Goal: Information Seeking & Learning: Learn about a topic

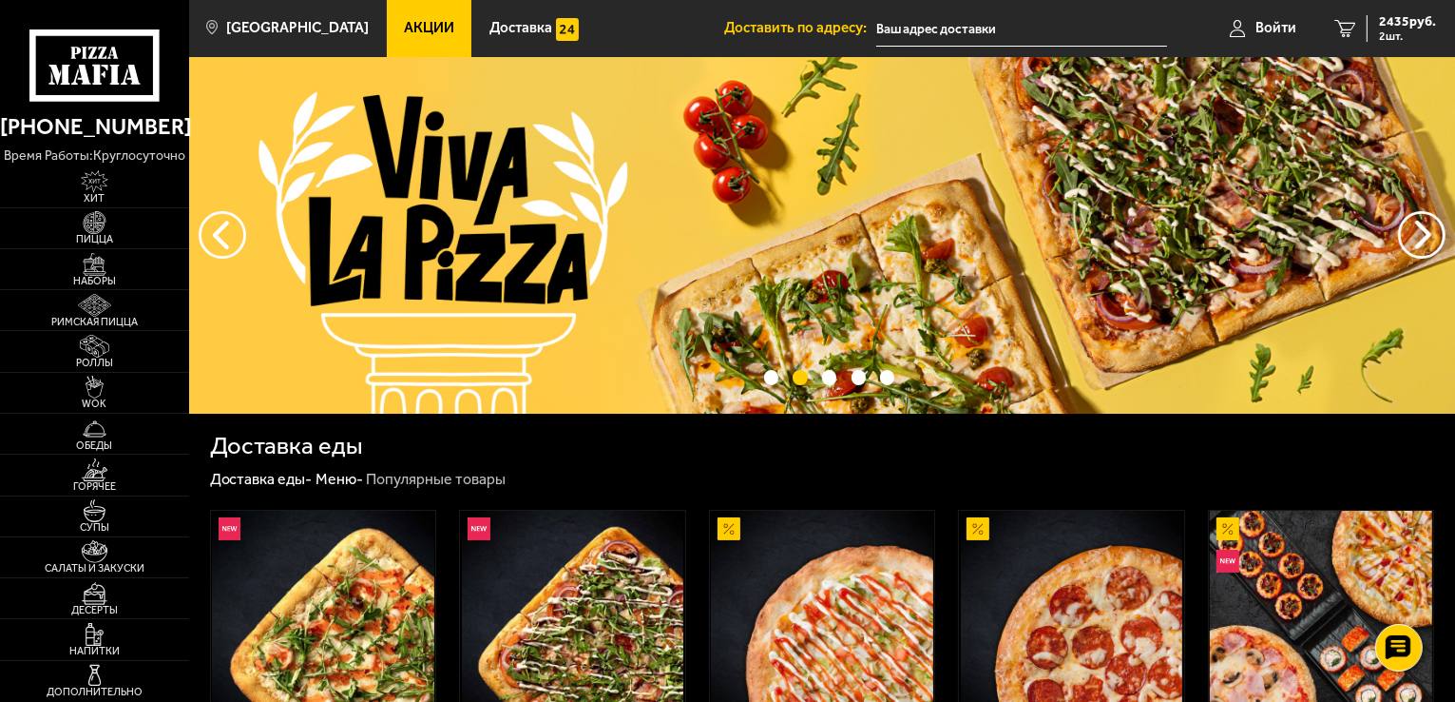
click at [404, 24] on span "Акции" at bounding box center [429, 28] width 50 height 14
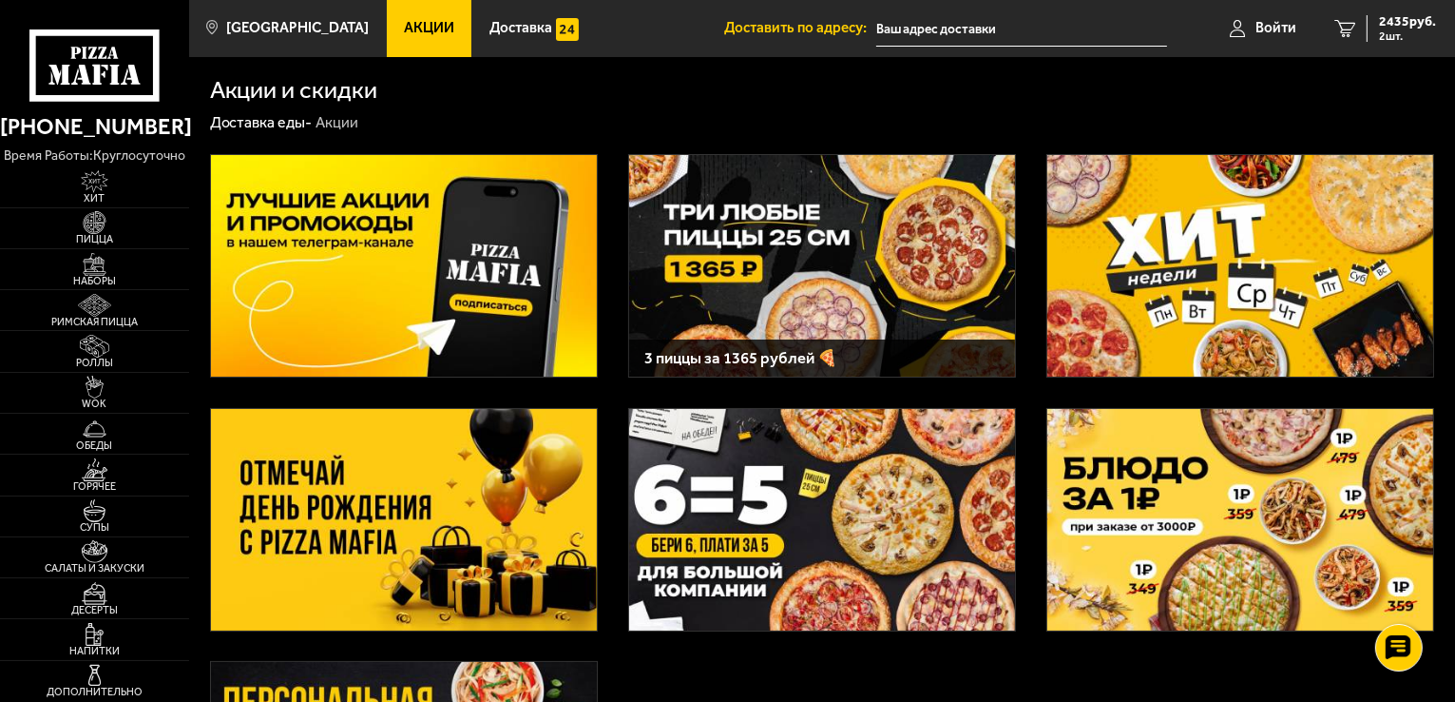
click at [368, 472] on img at bounding box center [404, 519] width 386 height 221
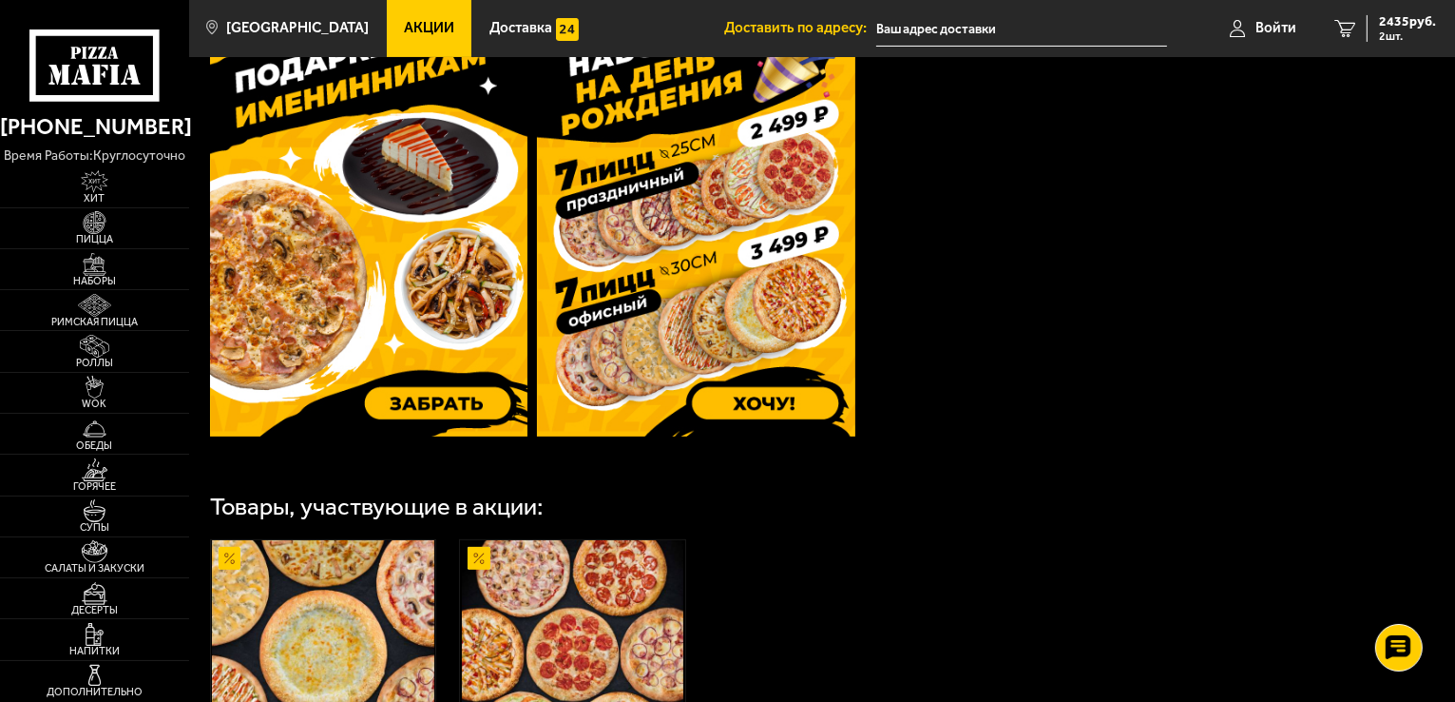
scroll to position [385, 0]
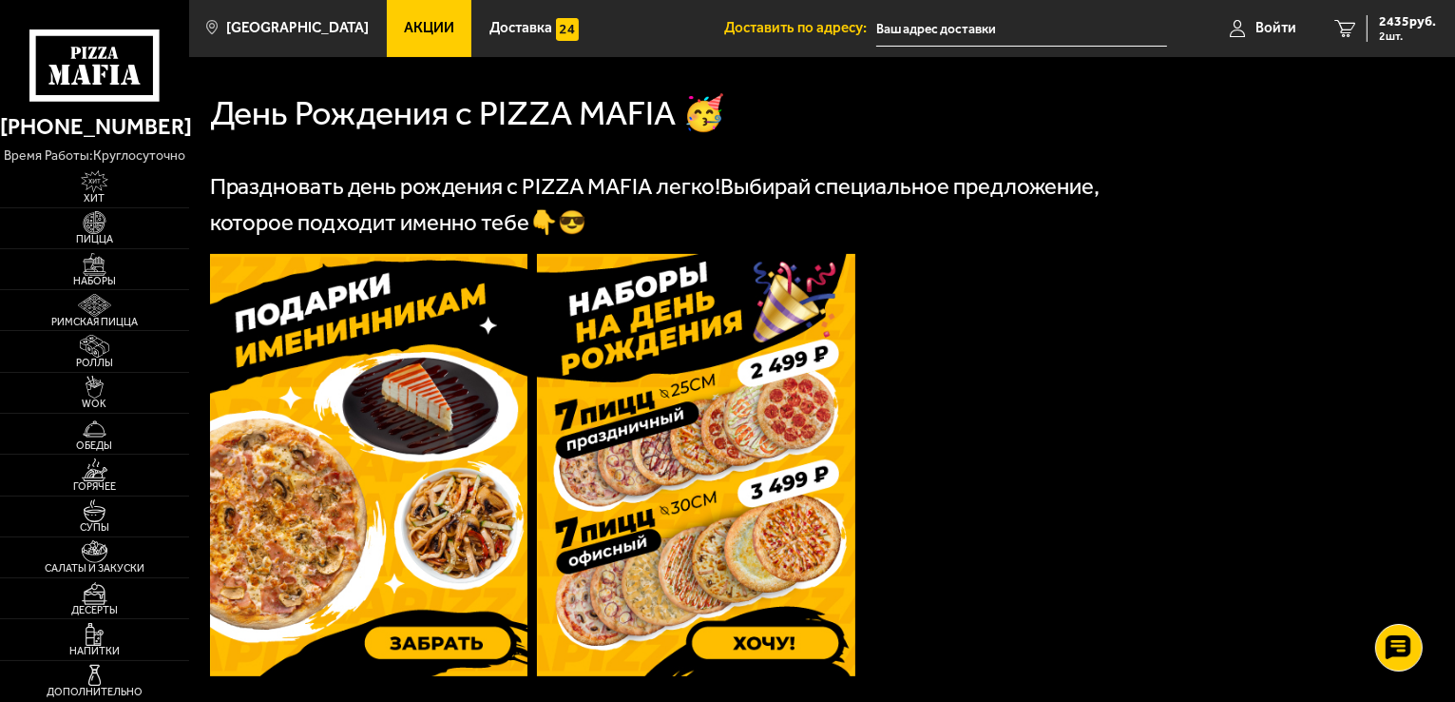
click at [377, 414] on img at bounding box center [369, 465] width 318 height 422
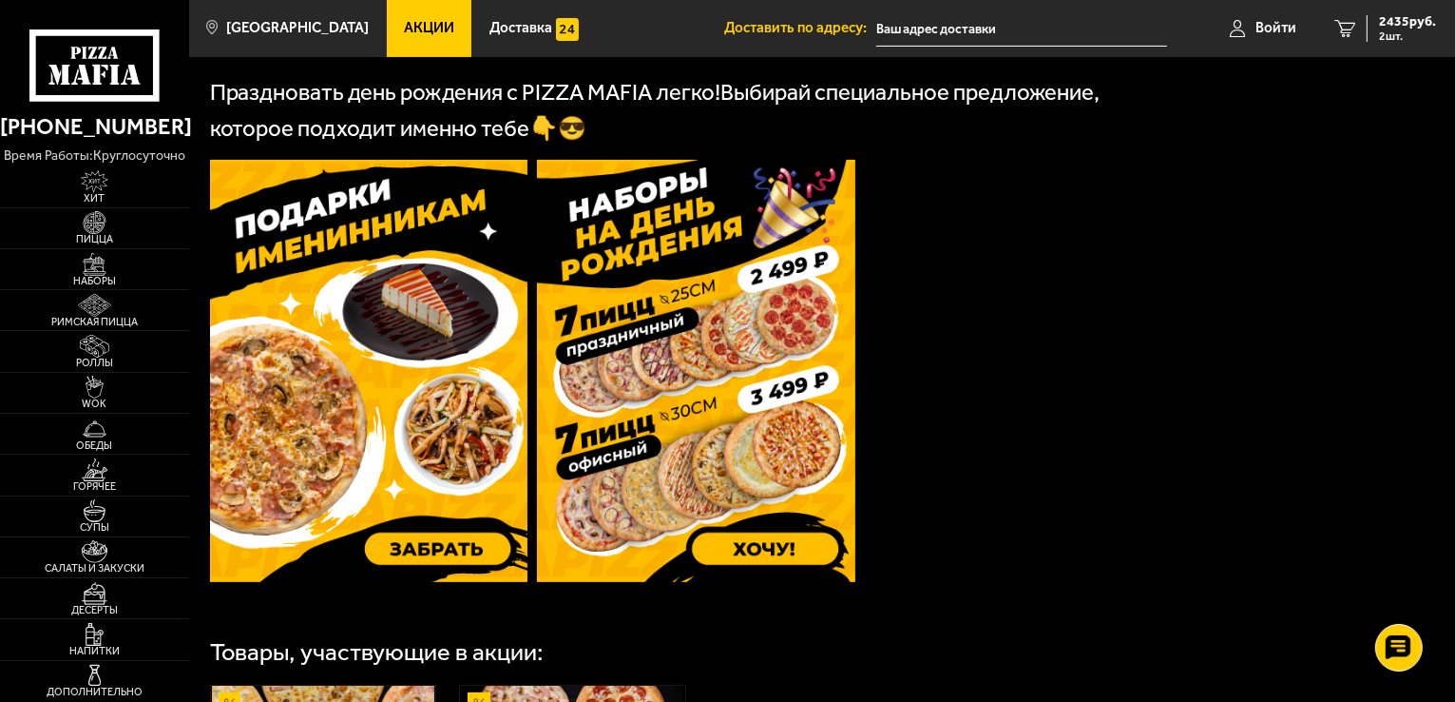
scroll to position [1050, 0]
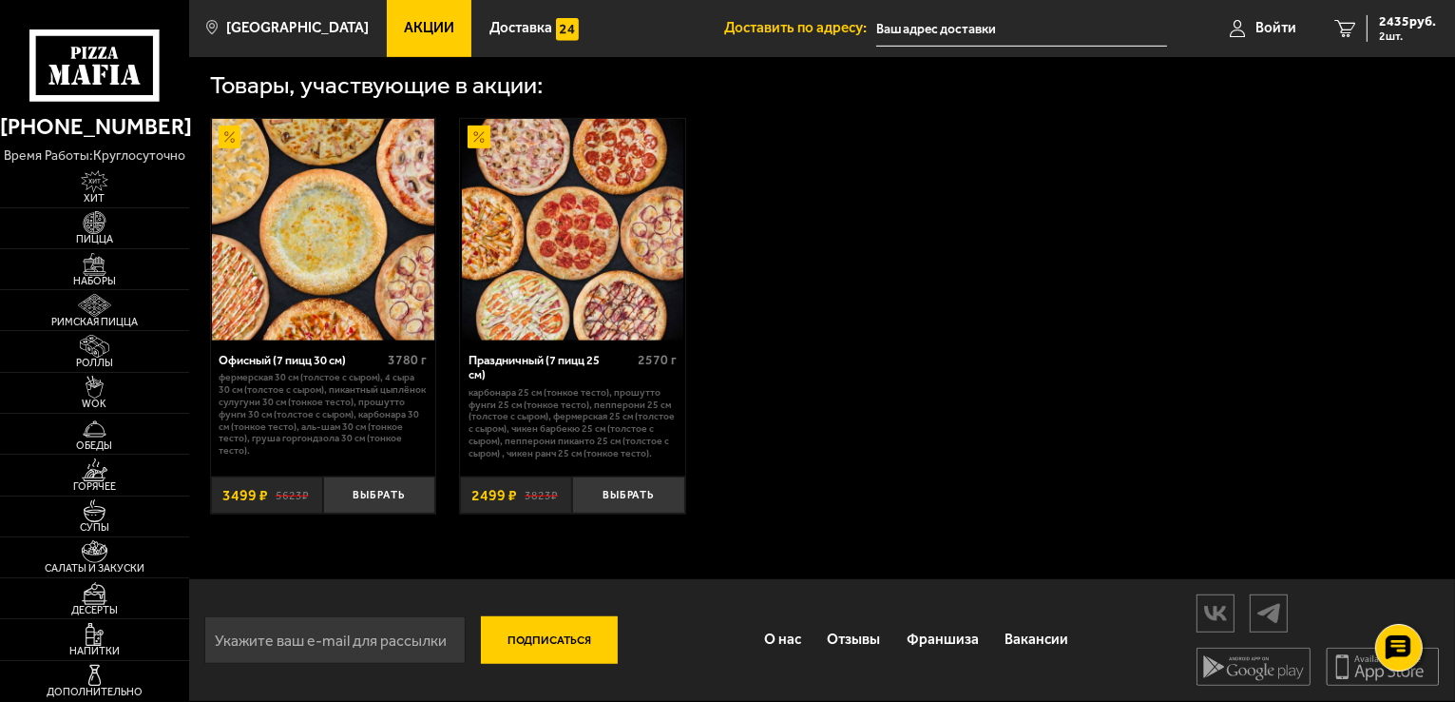
click at [409, 47] on link "Акции" at bounding box center [430, 28] width 86 height 57
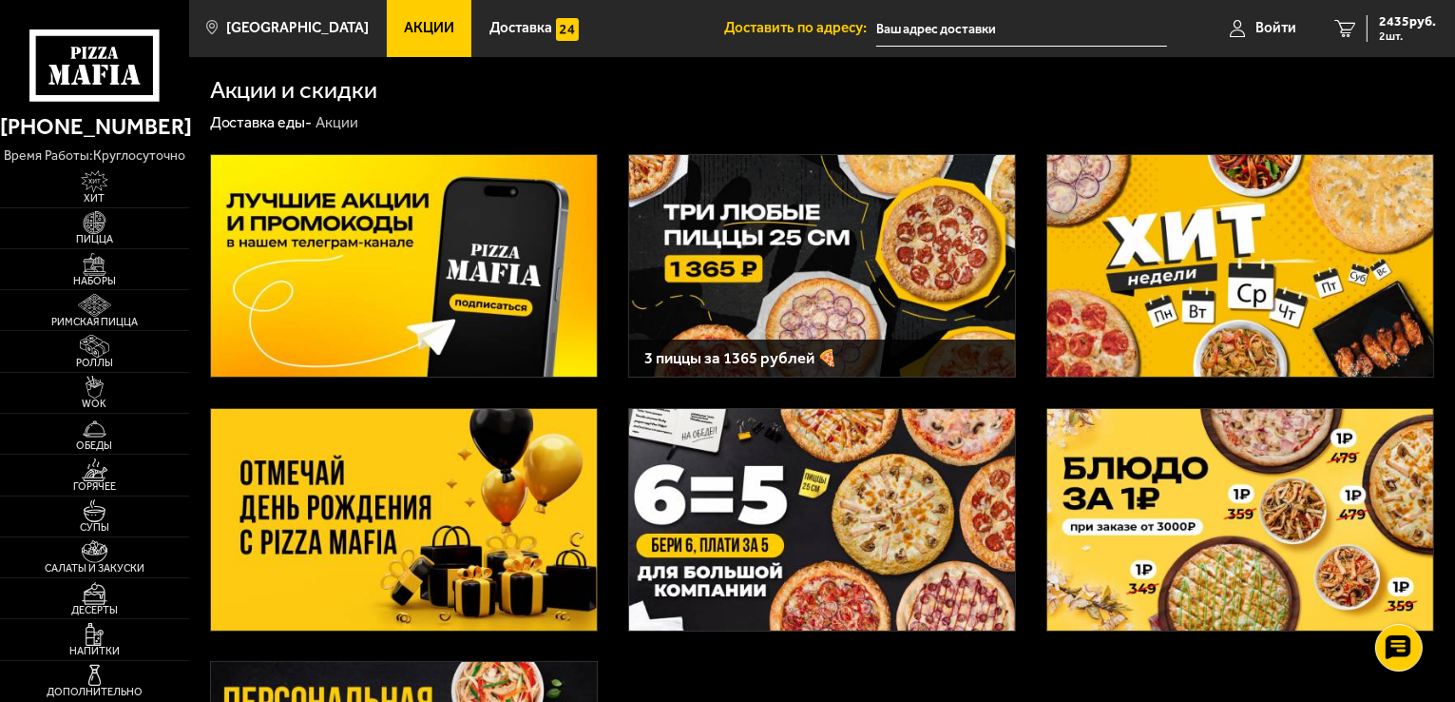
click at [400, 466] on img at bounding box center [404, 519] width 386 height 221
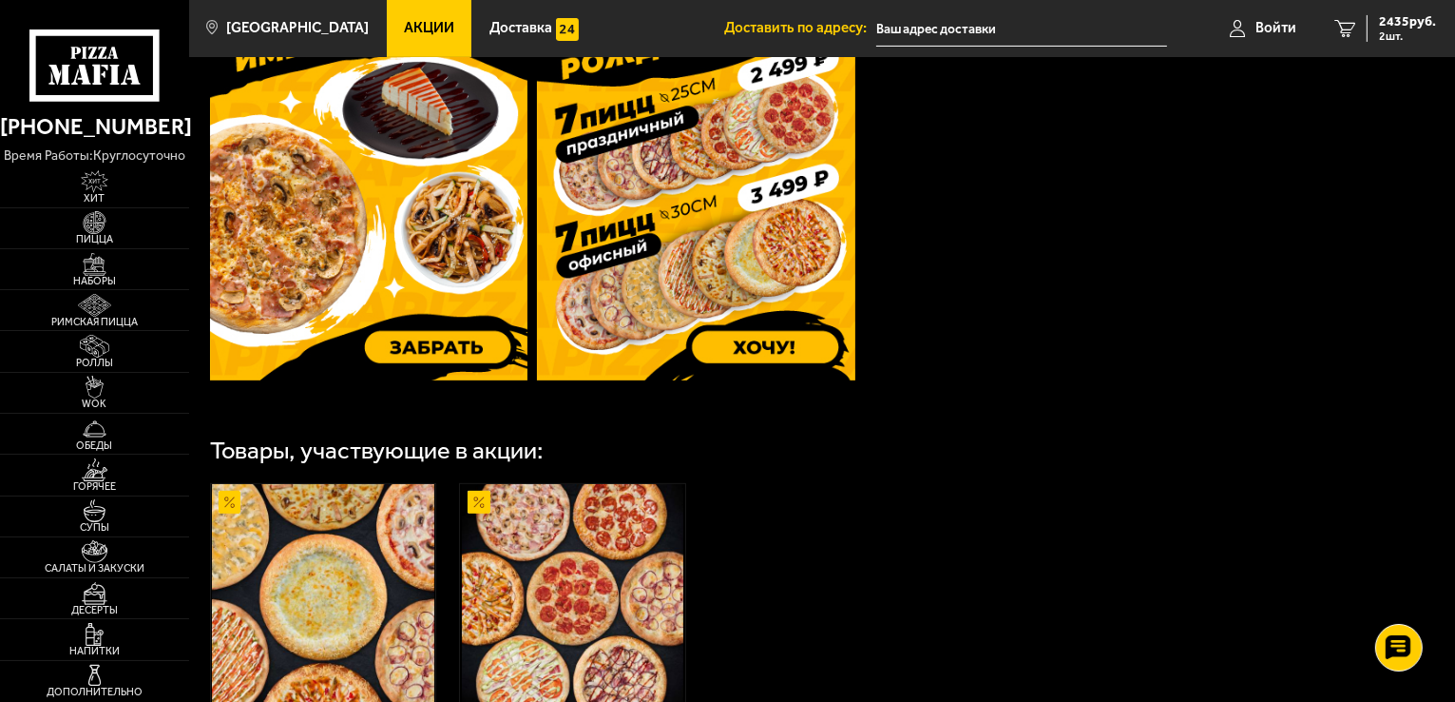
scroll to position [575, 0]
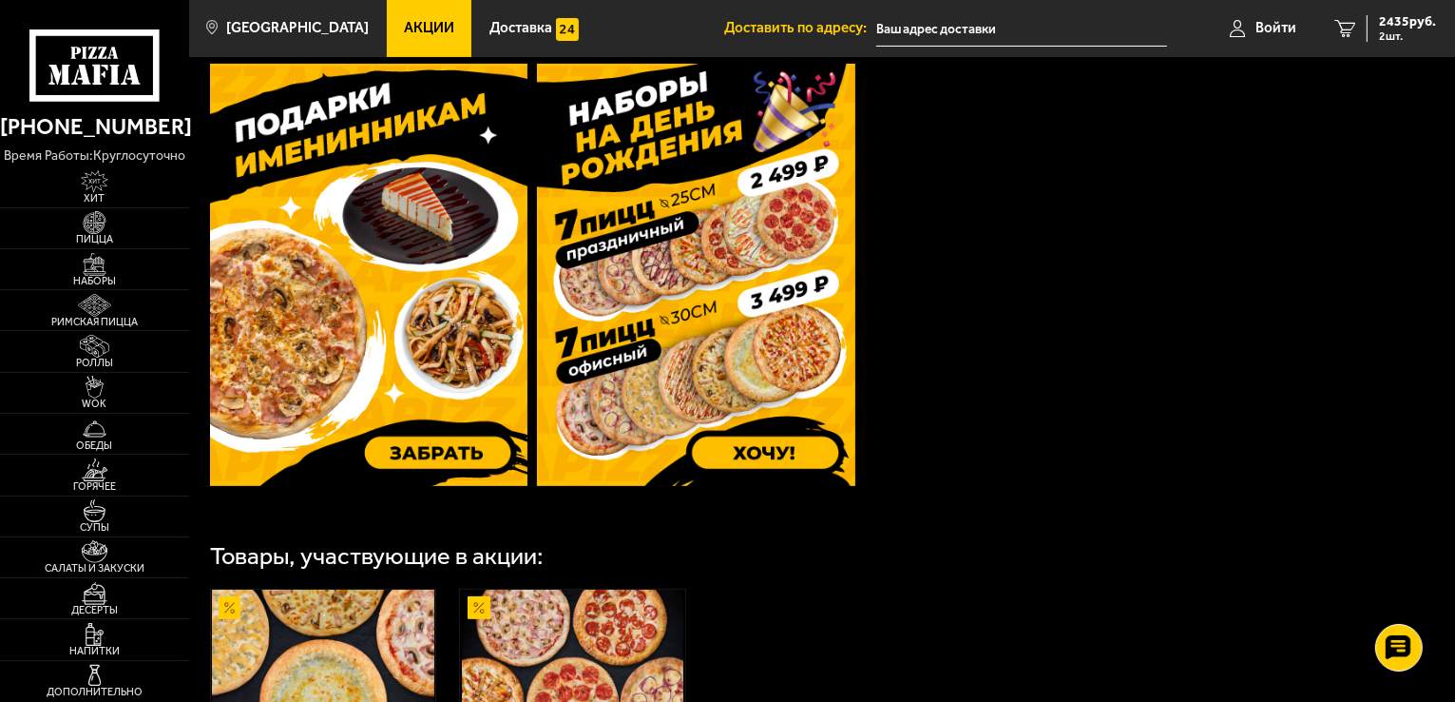
click at [404, 355] on img at bounding box center [369, 275] width 318 height 422
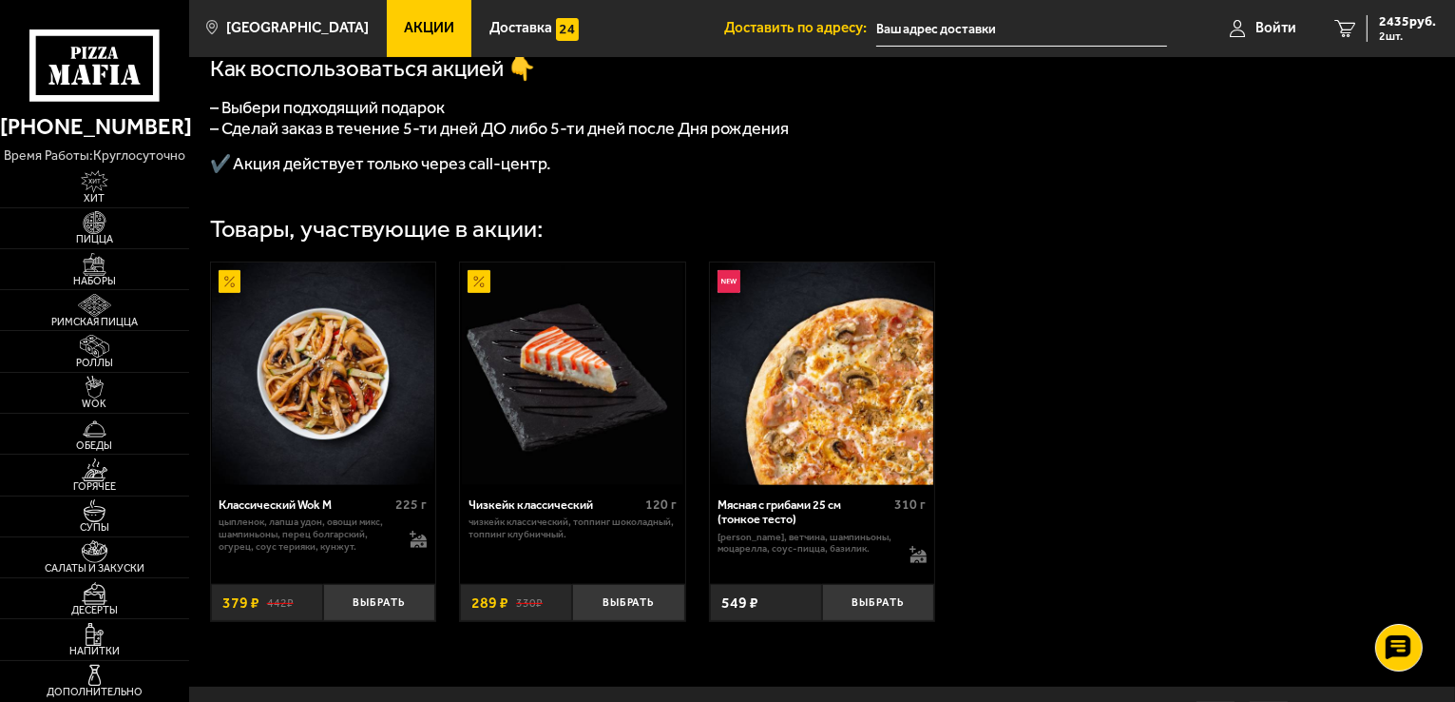
scroll to position [675, 0]
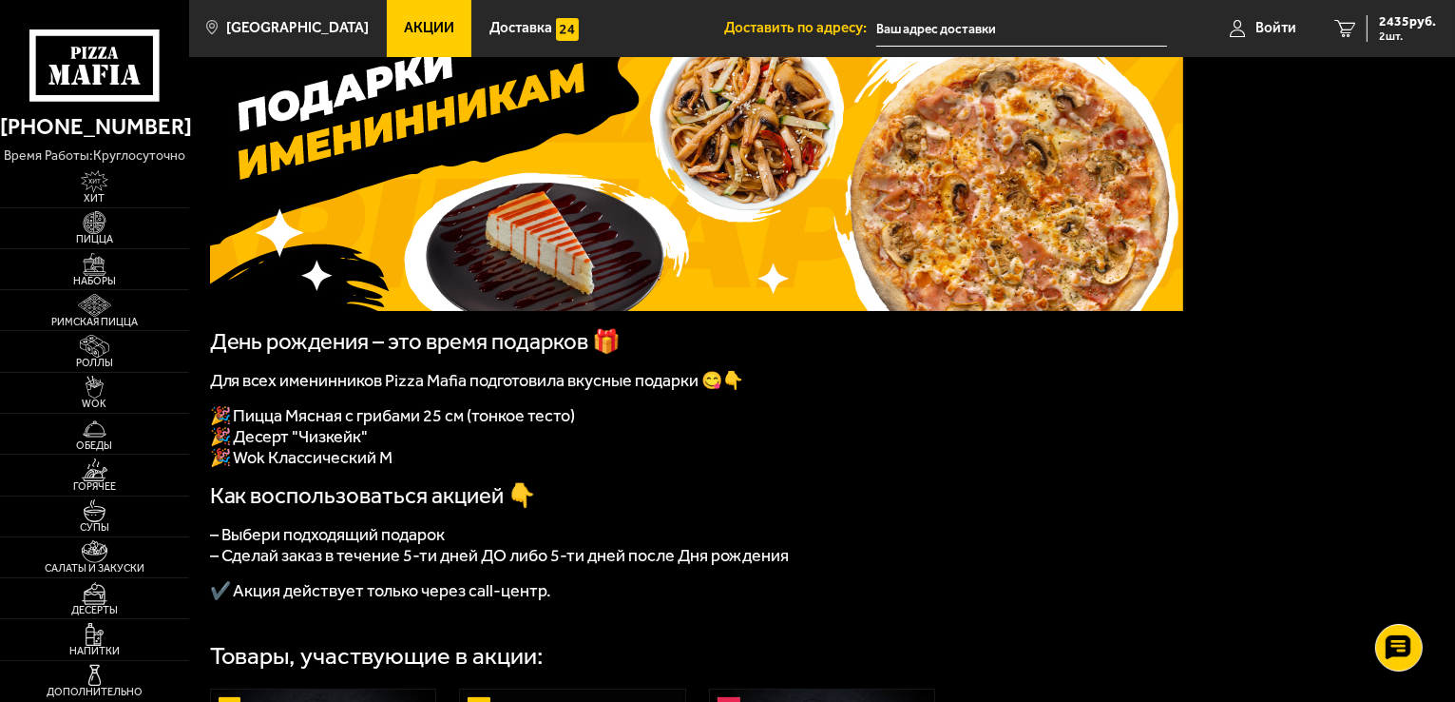
scroll to position [190, 0]
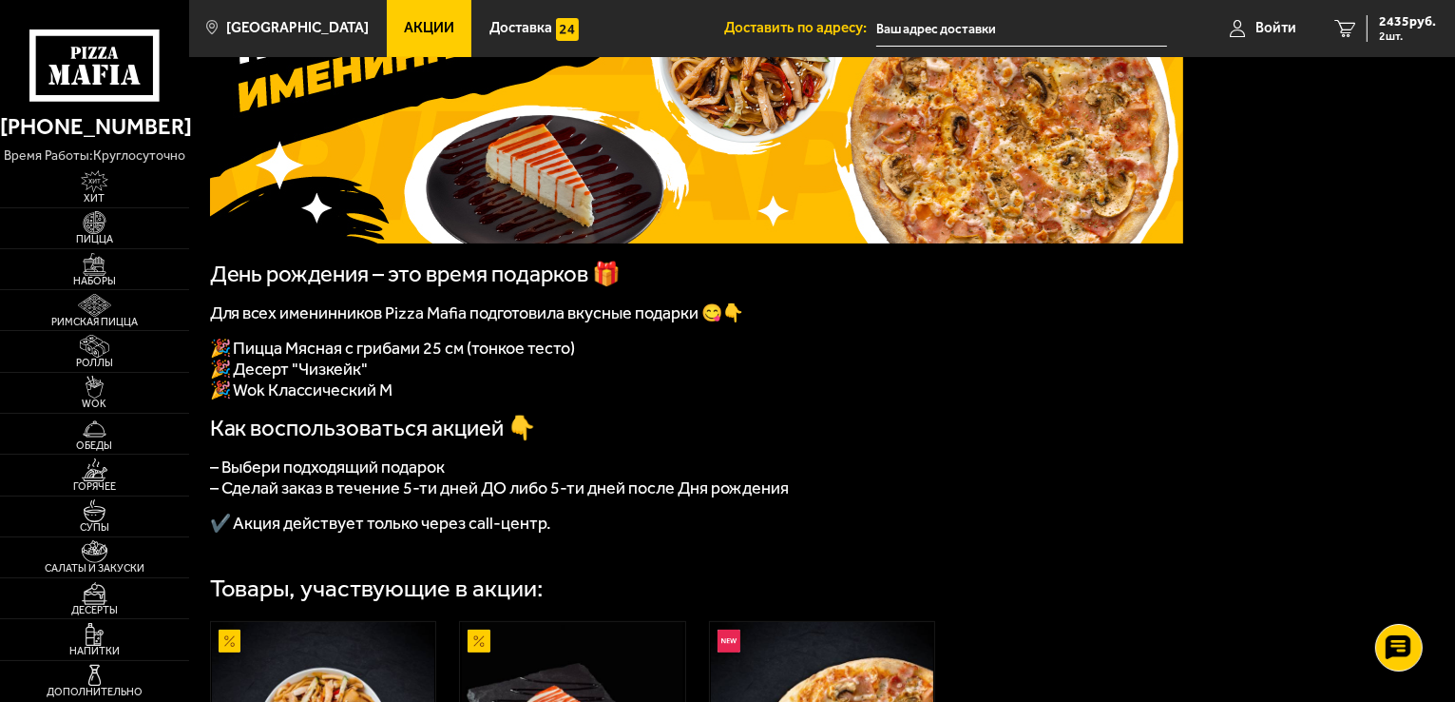
click at [407, 28] on span "Акции" at bounding box center [429, 28] width 50 height 14
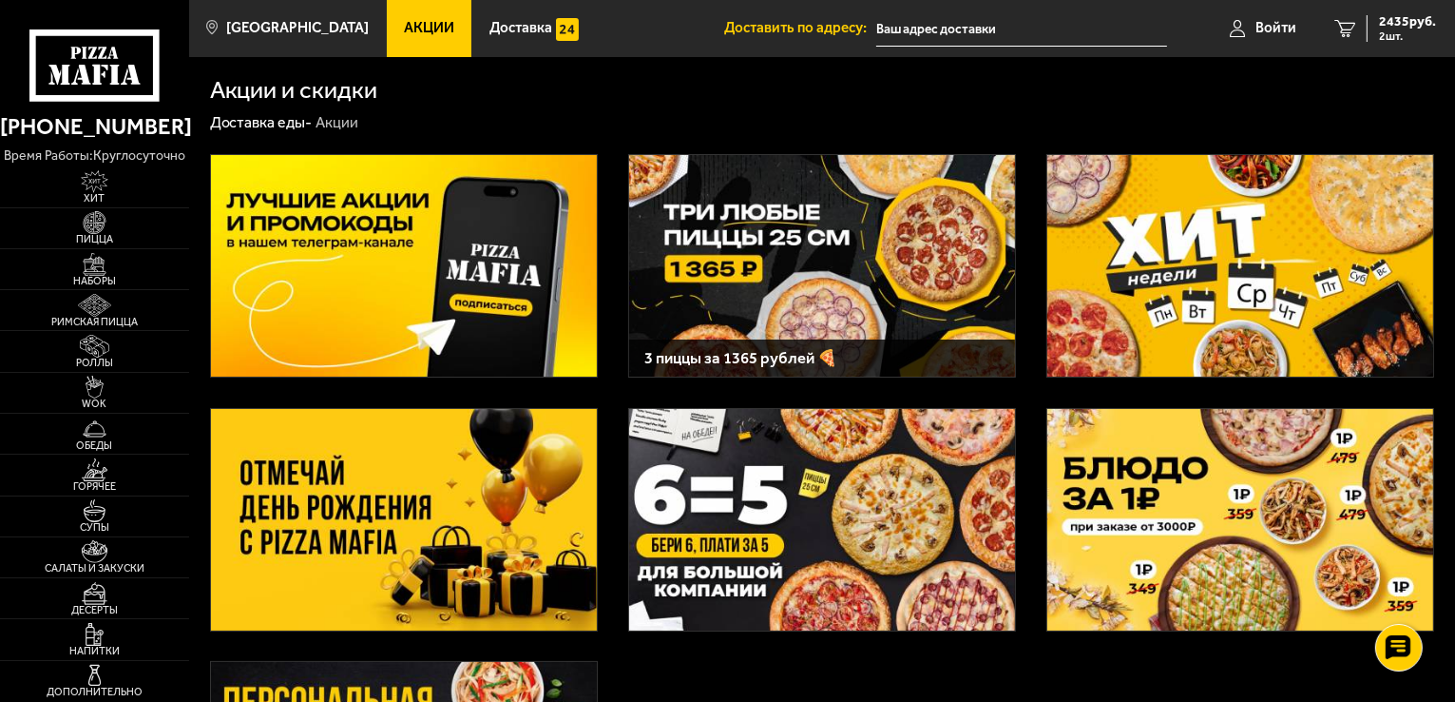
click at [798, 280] on img at bounding box center [822, 265] width 386 height 221
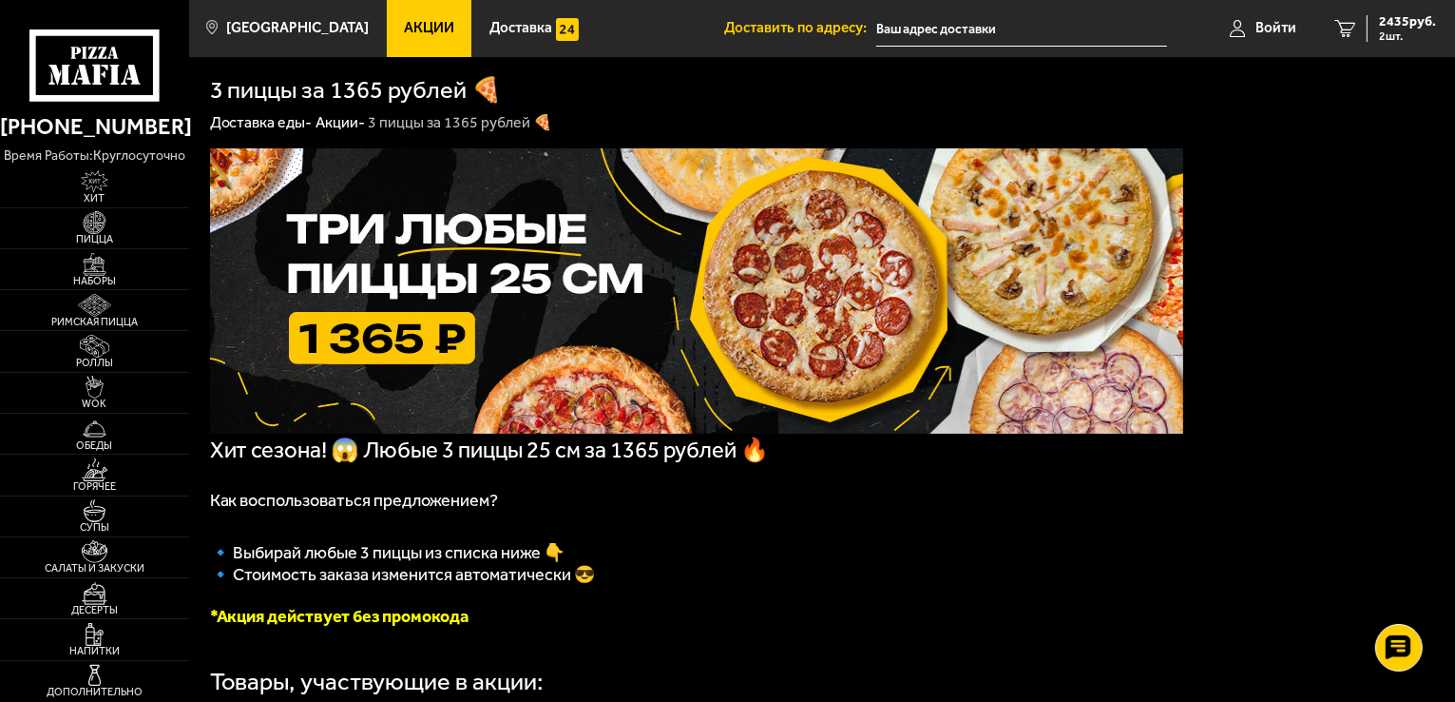
click at [395, 50] on link "Акции" at bounding box center [430, 28] width 86 height 57
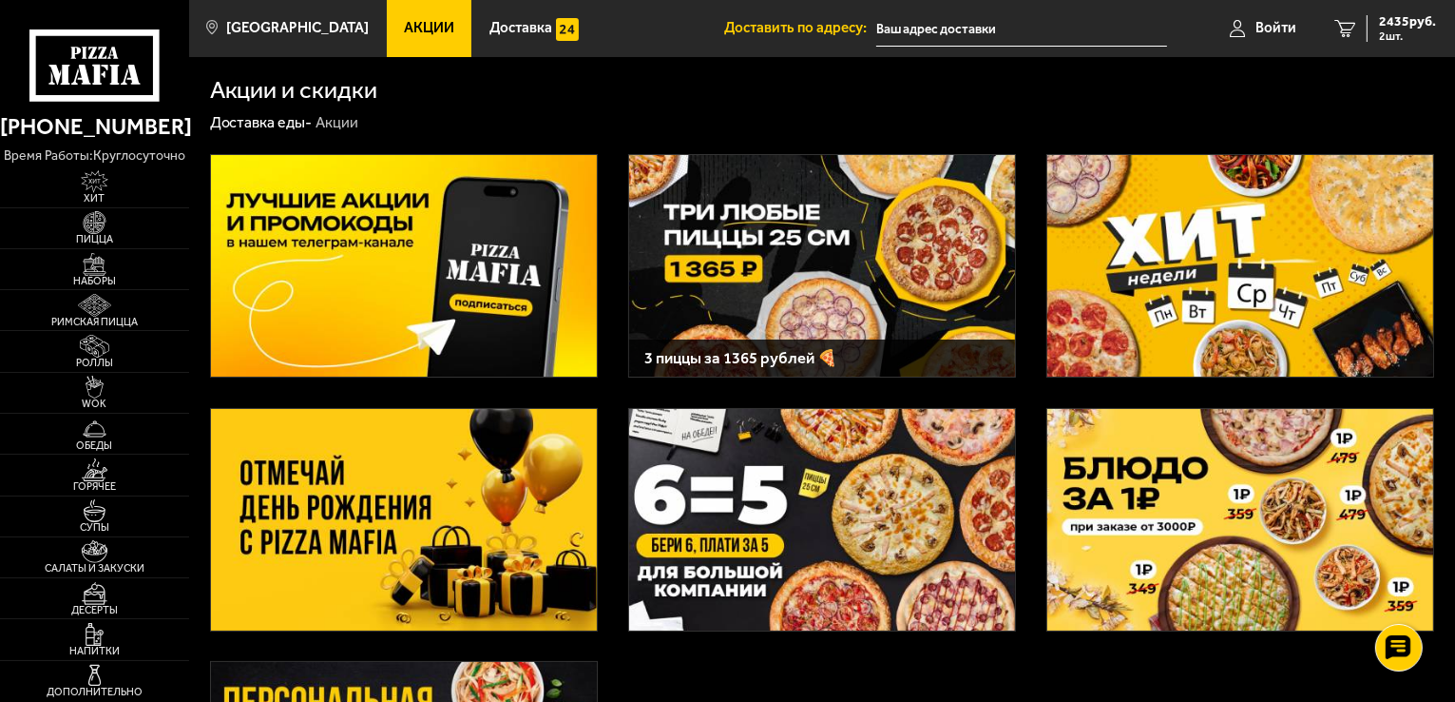
click at [394, 37] on link "Акции" at bounding box center [430, 28] width 86 height 57
click at [726, 286] on img at bounding box center [822, 265] width 386 height 221
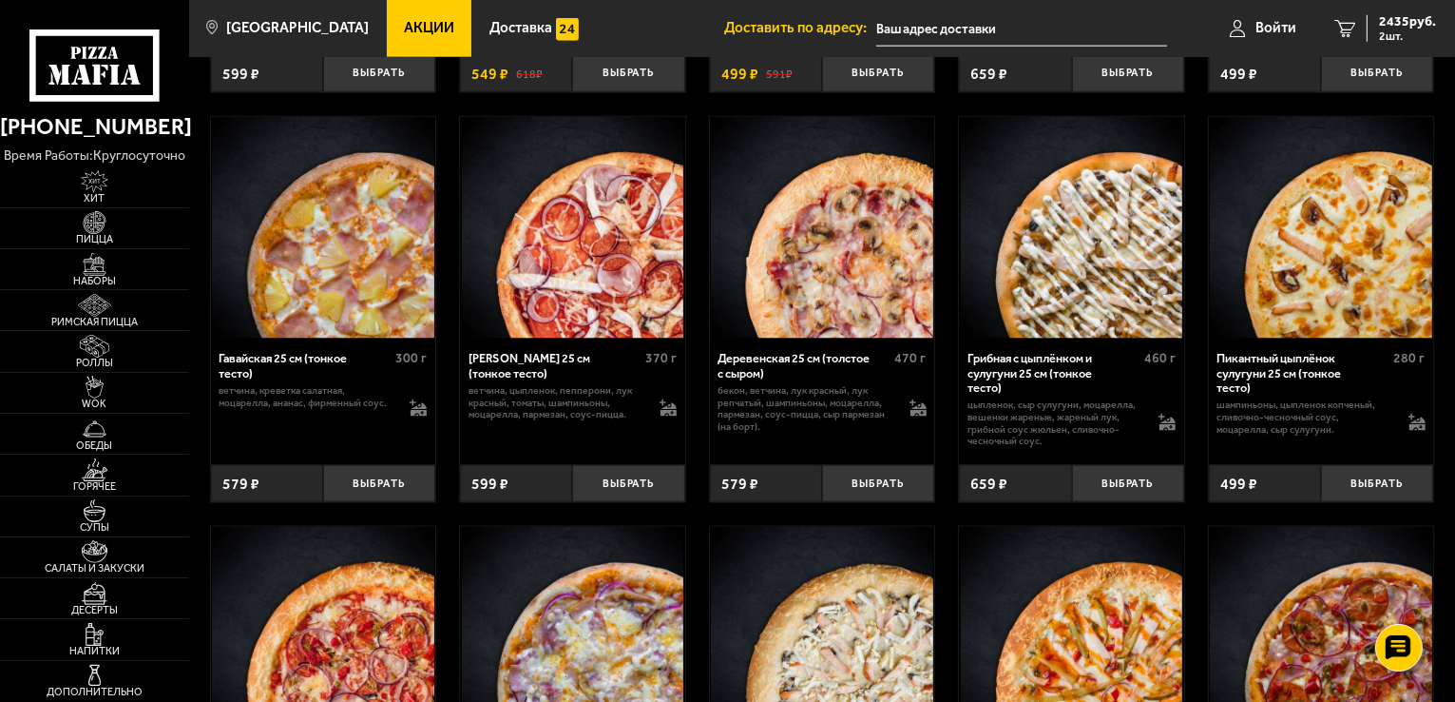
scroll to position [2757, 0]
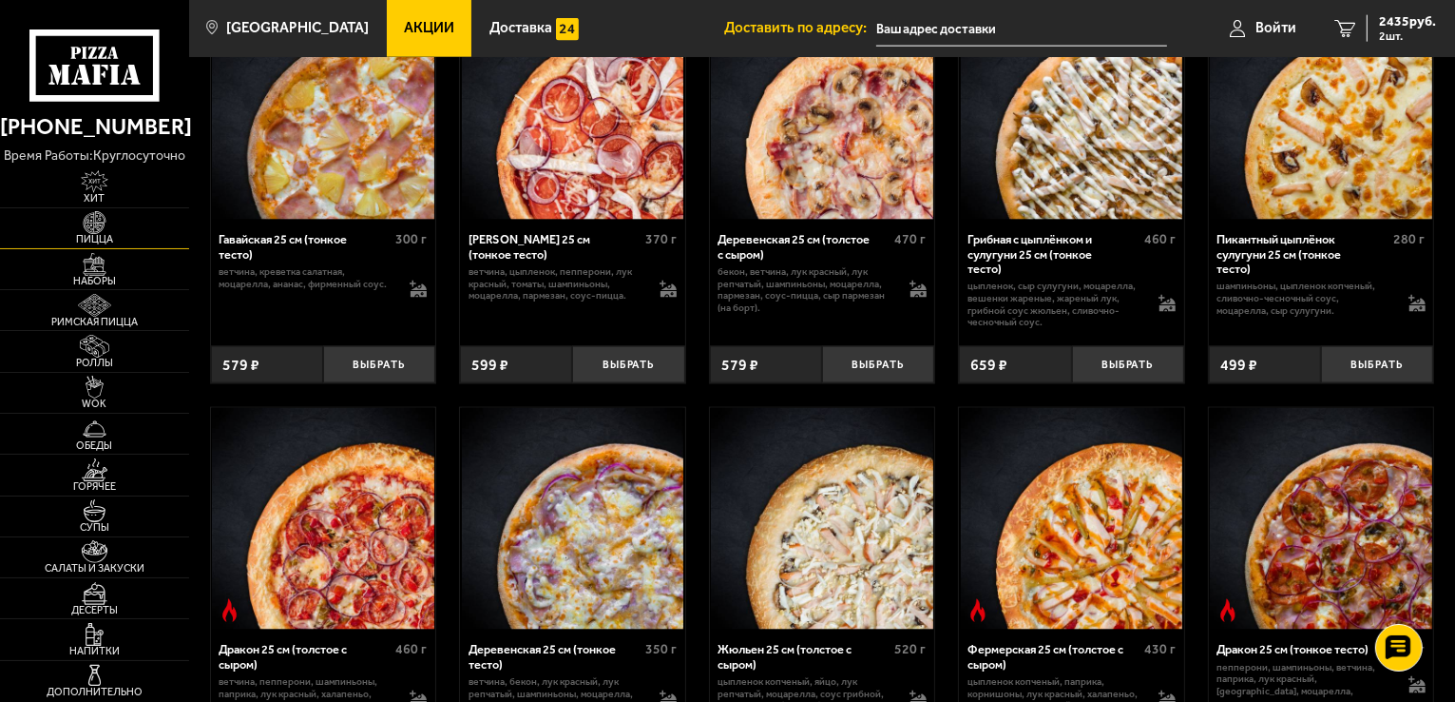
click at [99, 240] on span "Пицца" at bounding box center [94, 239] width 189 height 10
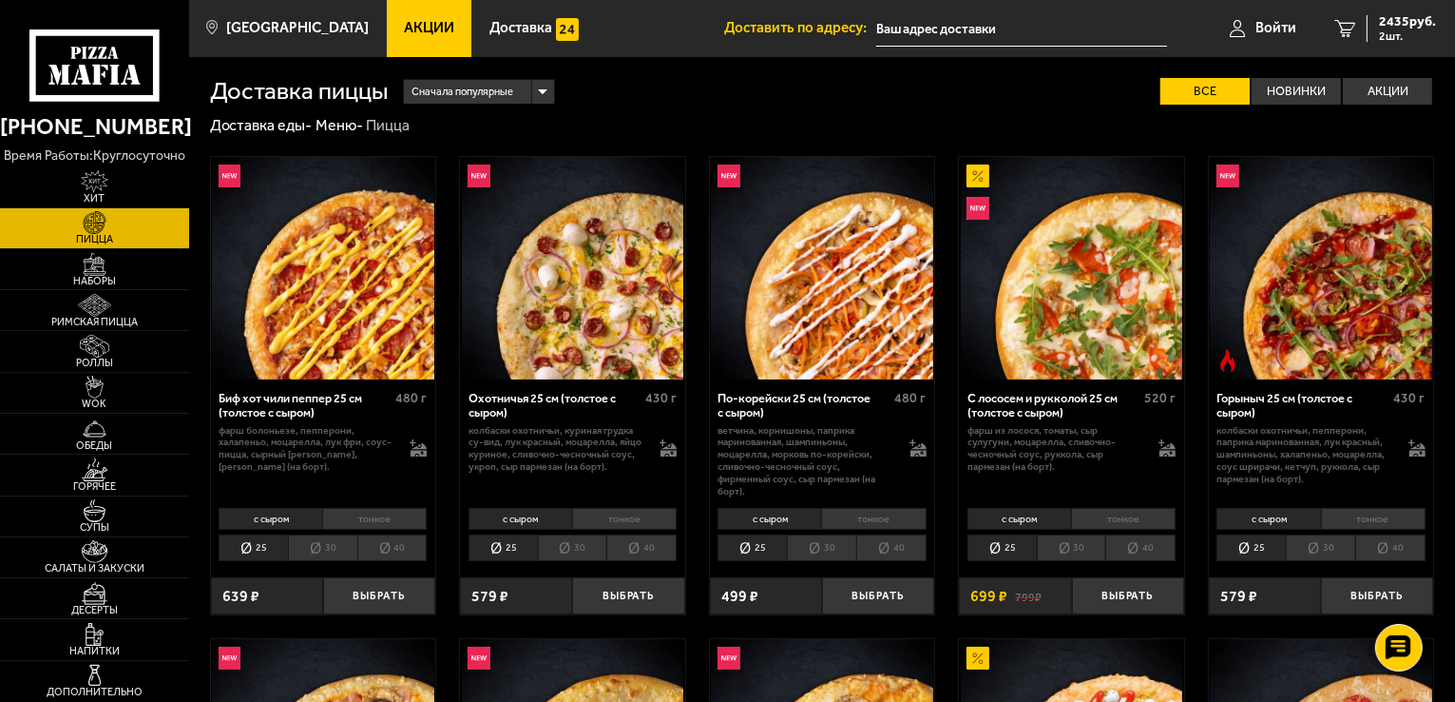
click at [395, 41] on link "Акции" at bounding box center [430, 28] width 86 height 57
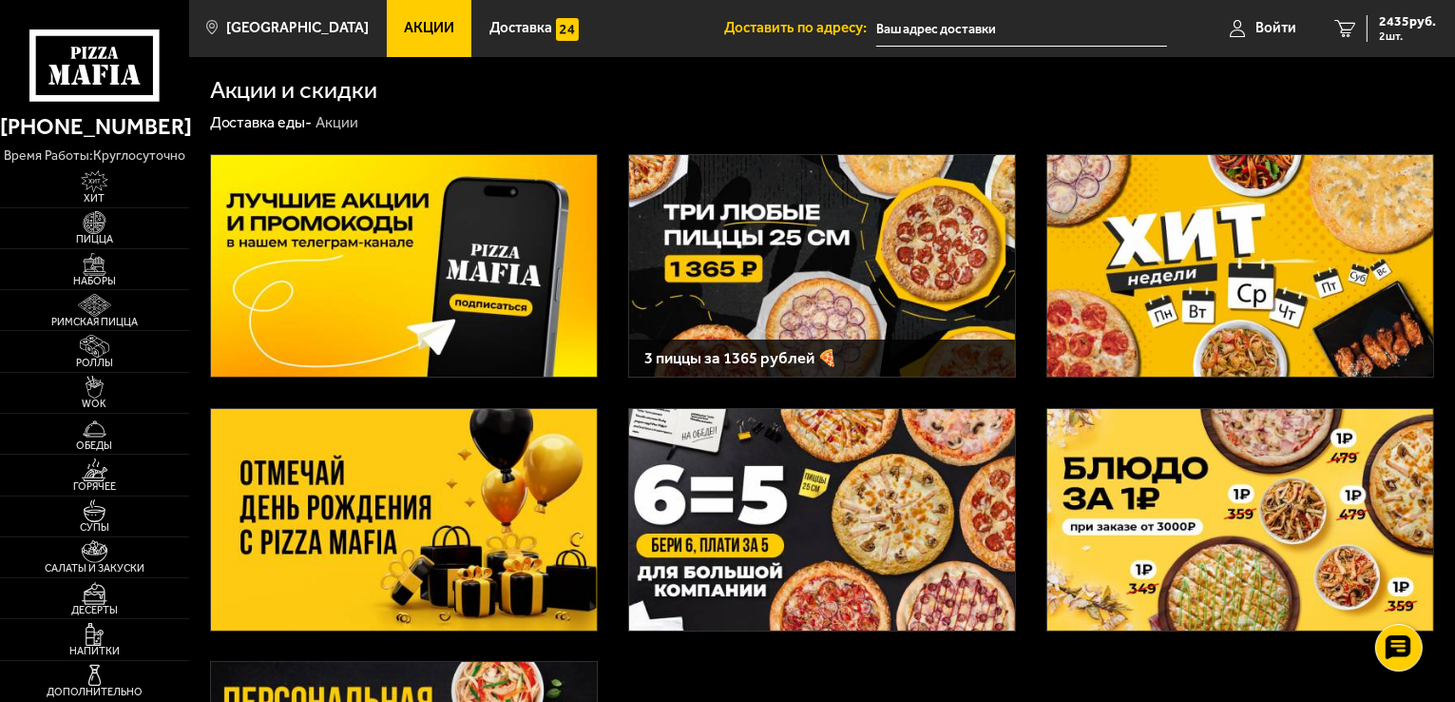
scroll to position [353, 0]
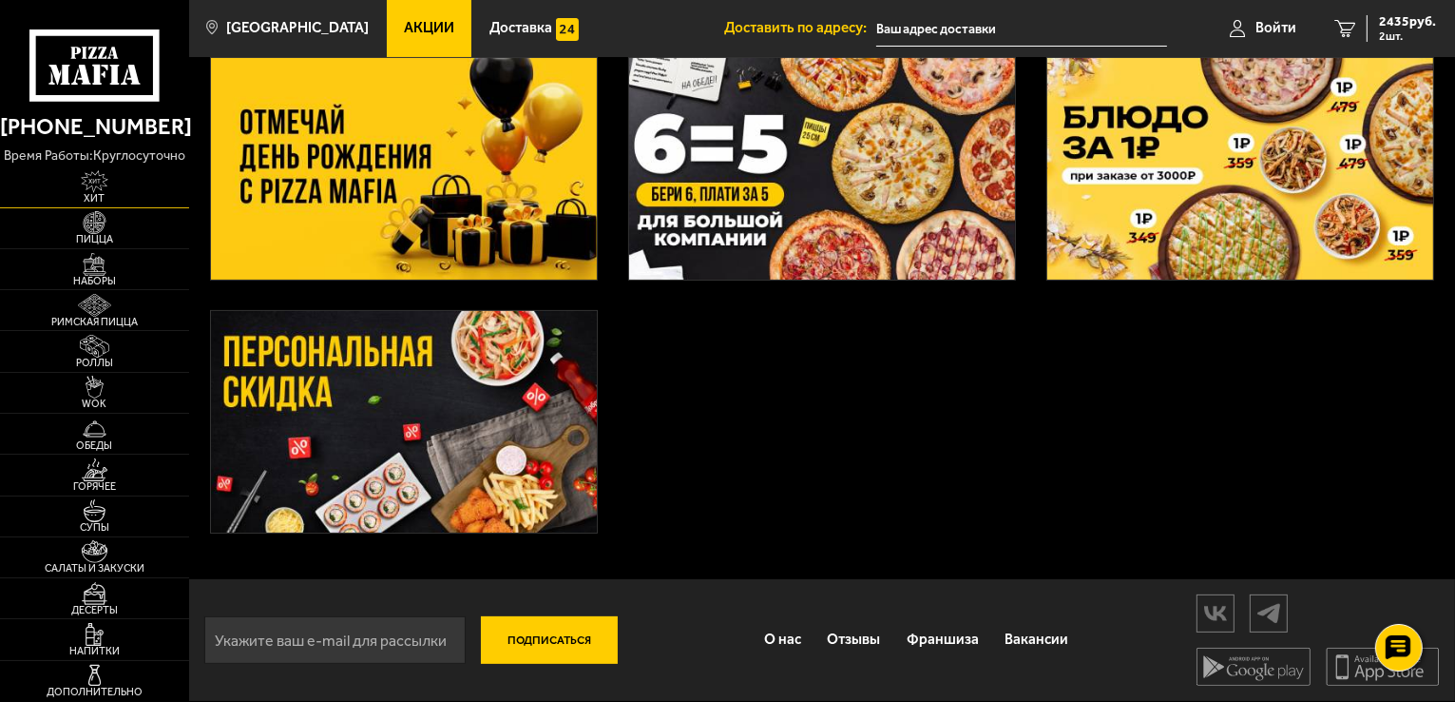
click at [94, 195] on span "Хит" at bounding box center [94, 198] width 189 height 10
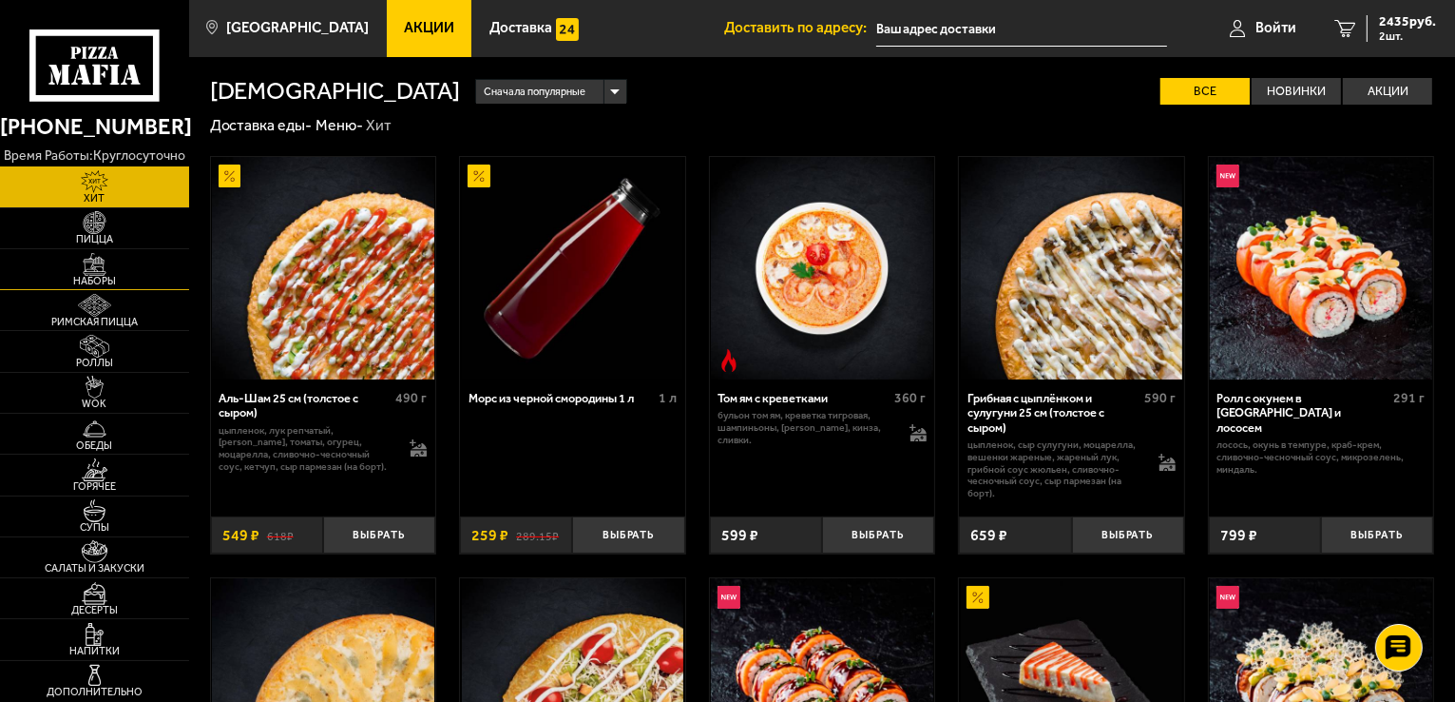
click at [97, 261] on img at bounding box center [95, 264] width 58 height 23
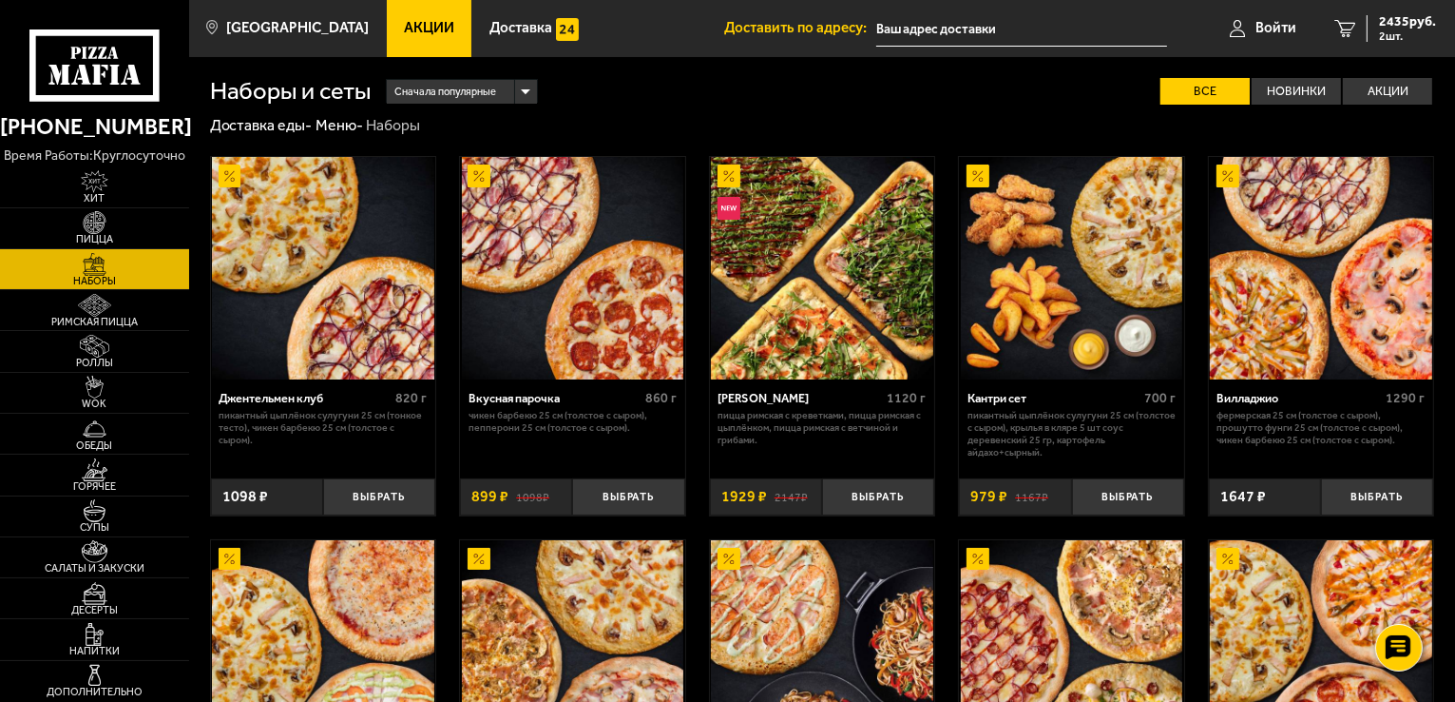
click at [1231, 179] on img at bounding box center [1228, 175] width 23 height 23
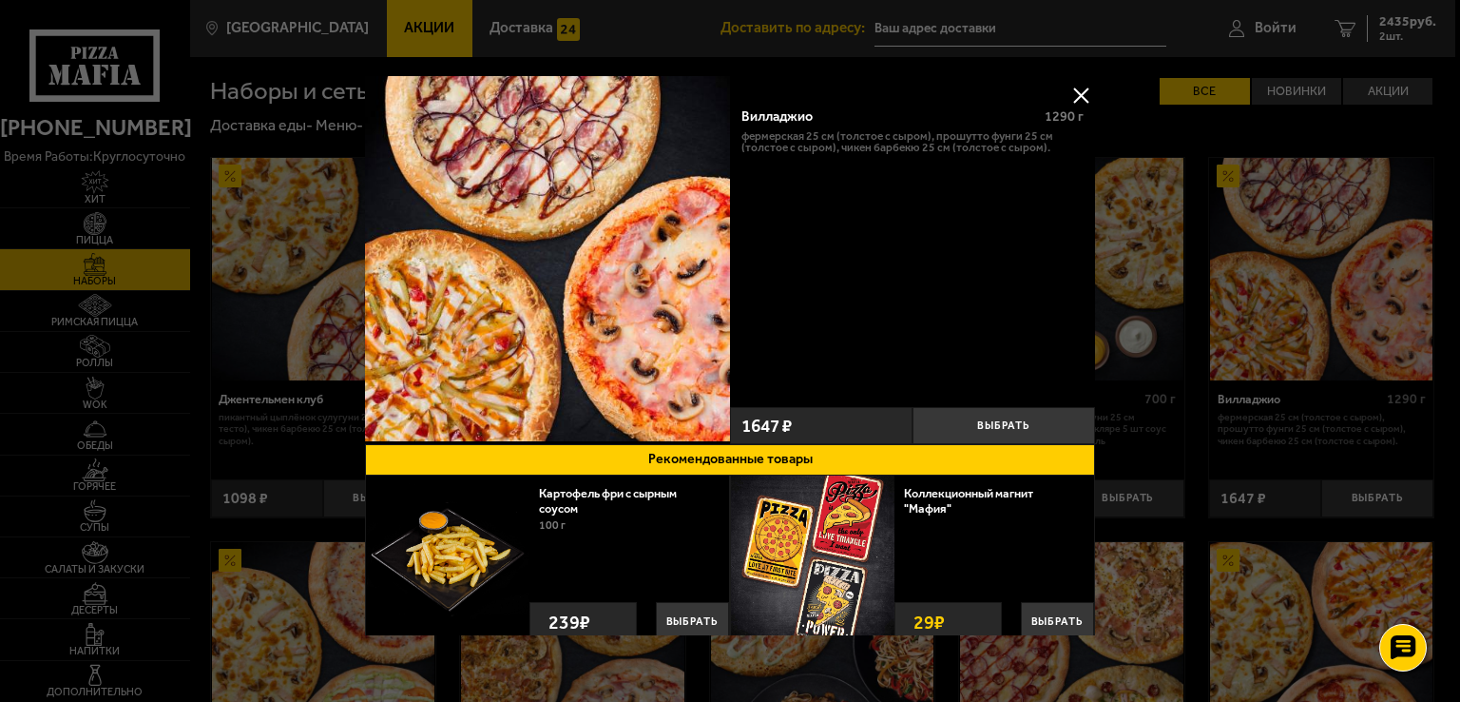
click at [1075, 96] on button at bounding box center [1081, 95] width 29 height 29
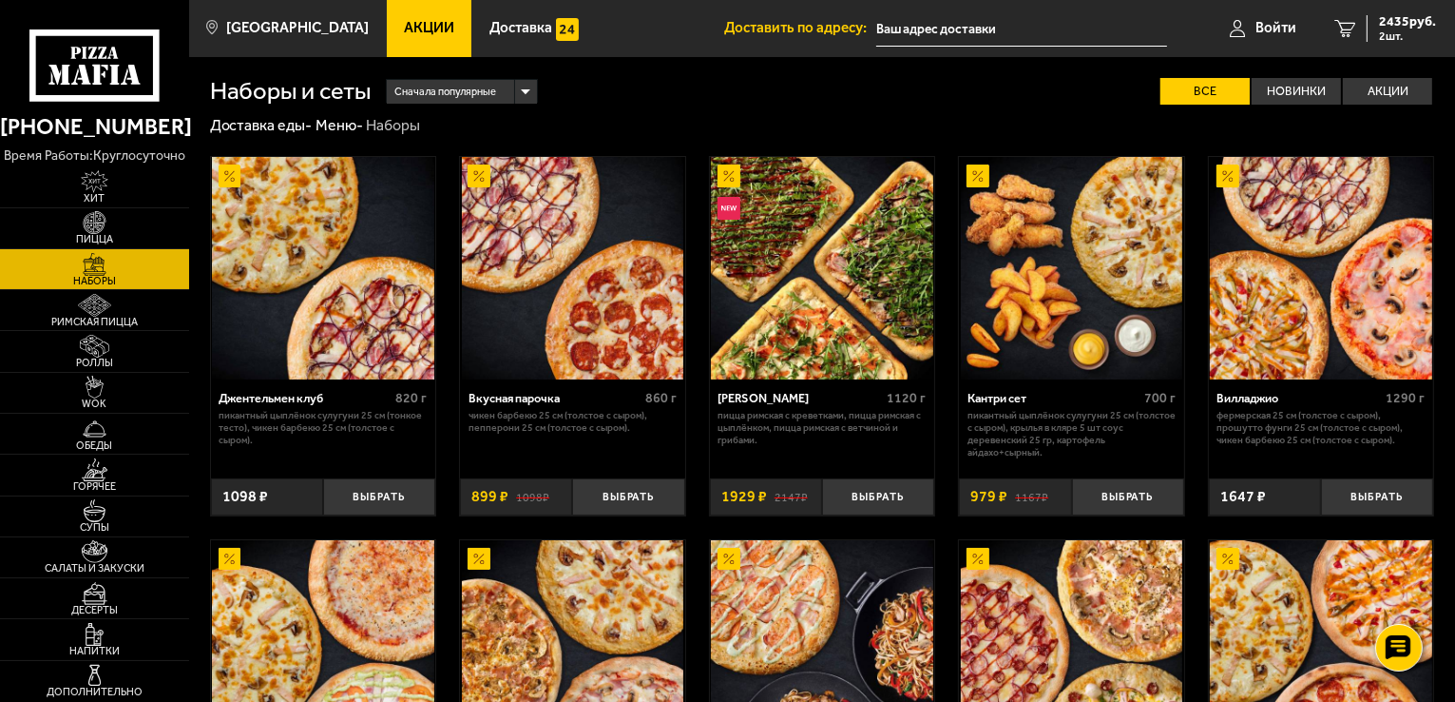
click at [1293, 393] on div "Вилладжио" at bounding box center [1299, 398] width 164 height 14
